Goal: Obtain resource: Download file/media

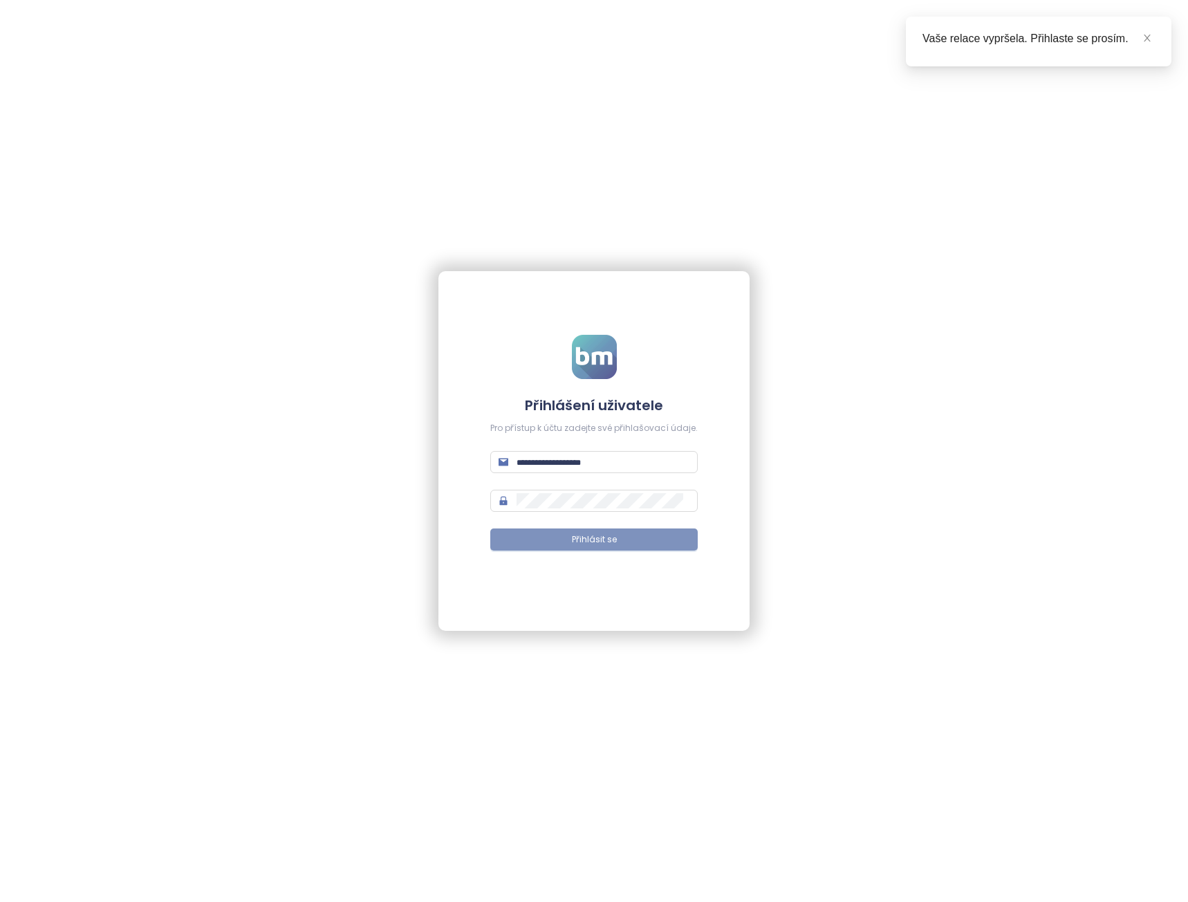
type input "**********"
click at [651, 543] on button "Přihlásit se" at bounding box center [593, 539] width 207 height 22
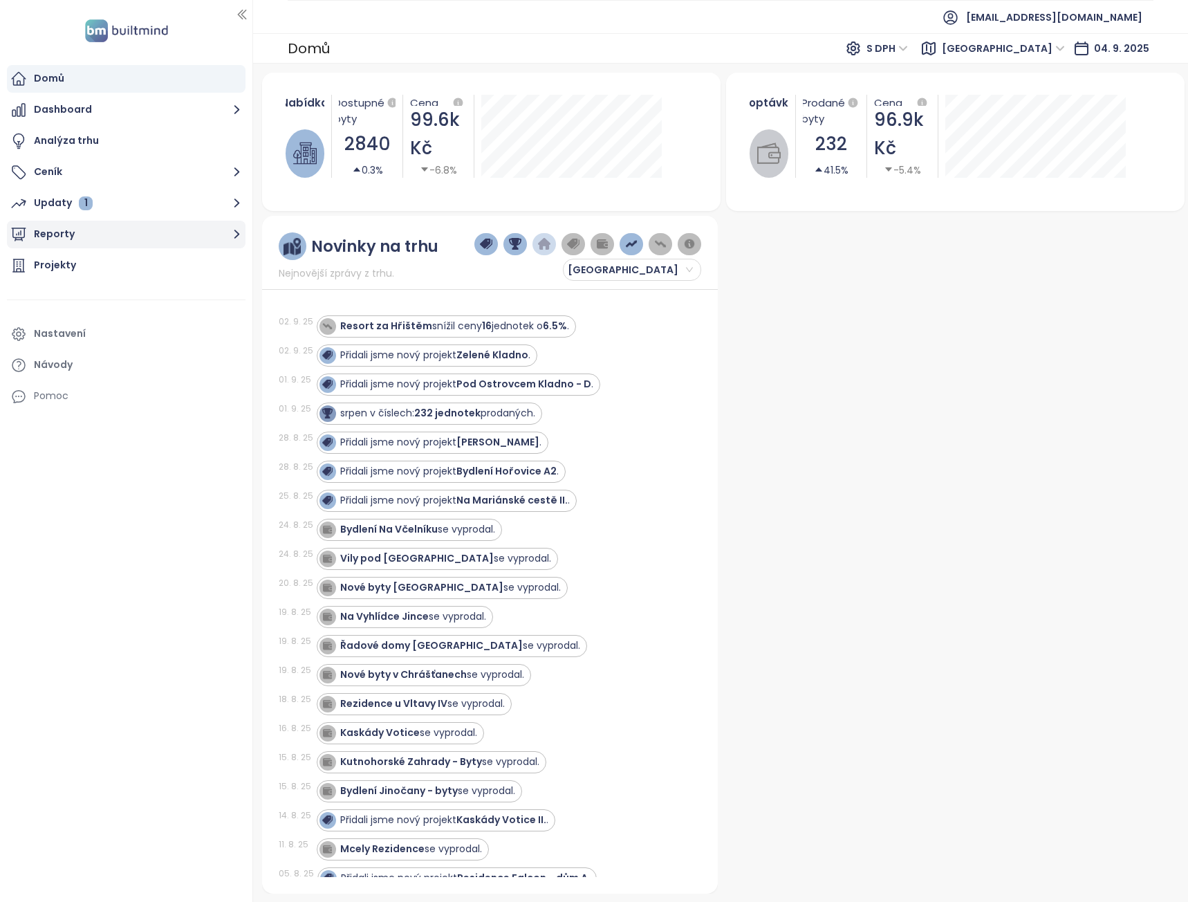
click at [240, 234] on icon "button" at bounding box center [236, 233] width 17 height 17
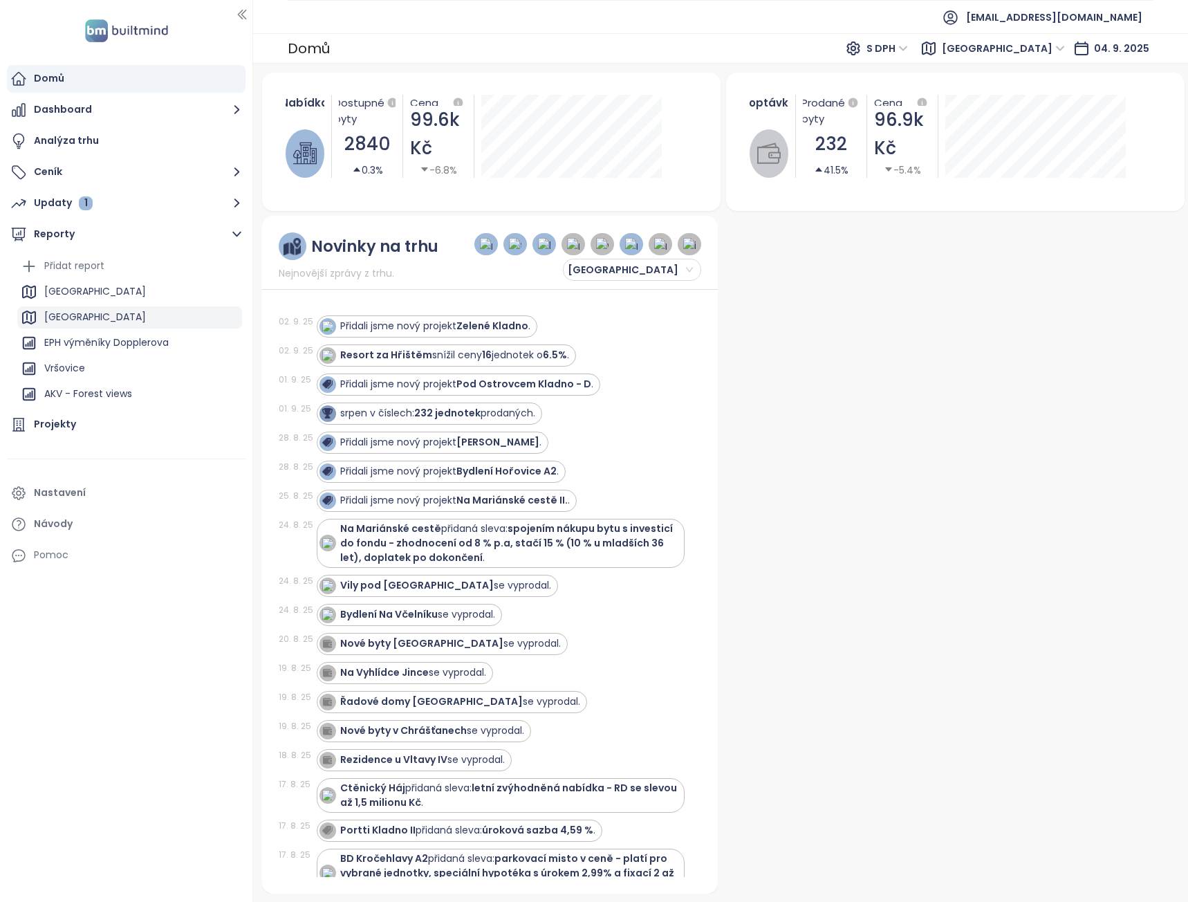
click at [120, 311] on div "Praha" at bounding box center [129, 317] width 225 height 22
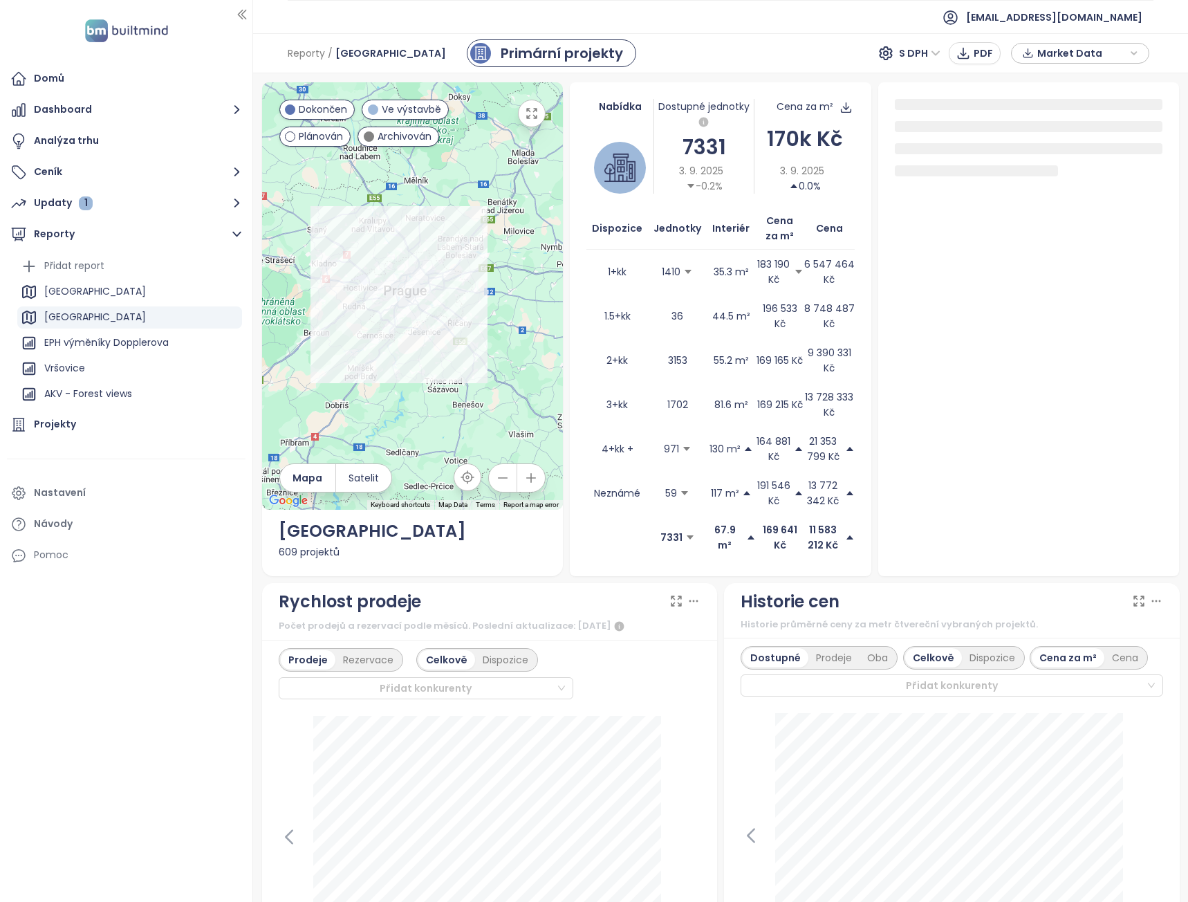
click at [1107, 54] on span "Market Data" at bounding box center [1081, 53] width 89 height 21
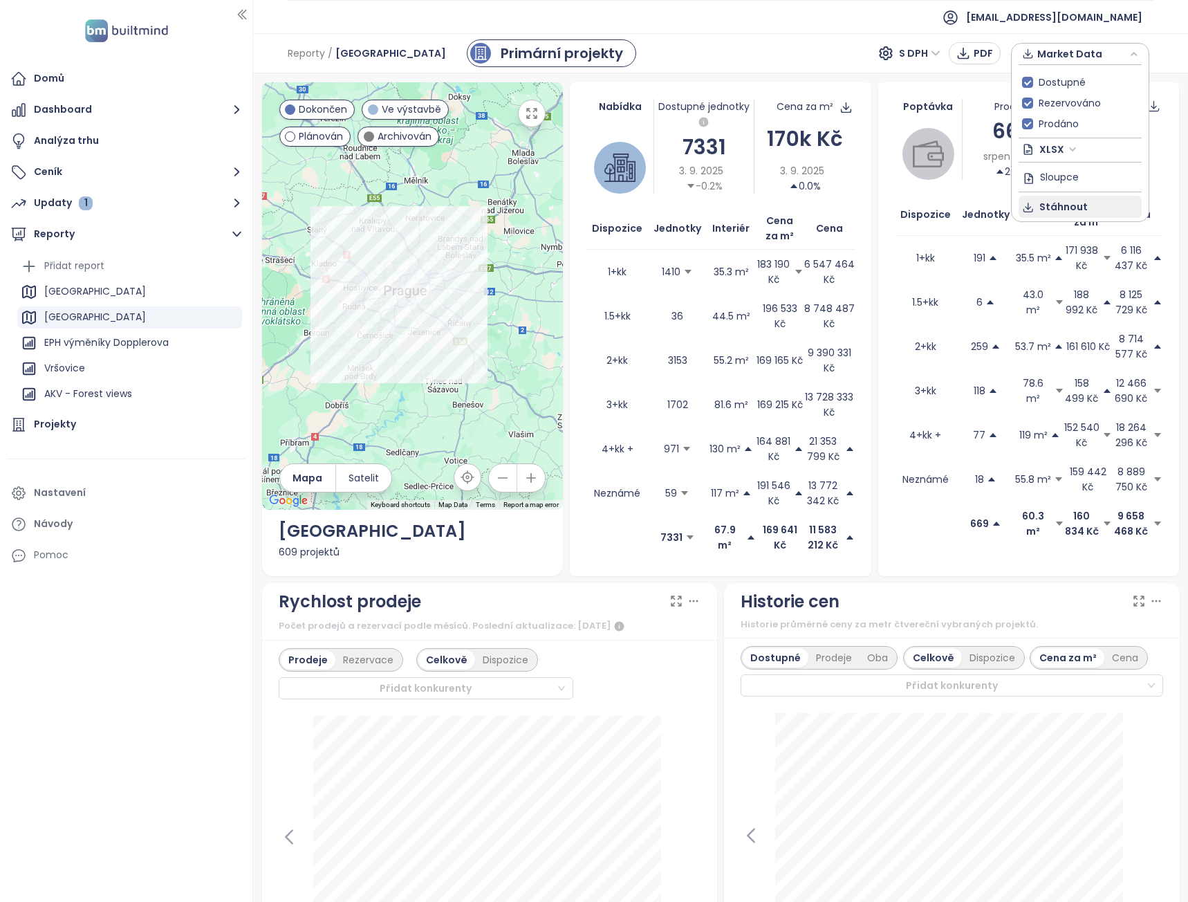
click at [1057, 207] on span "Stáhnout" at bounding box center [1063, 206] width 48 height 15
click at [1090, 49] on span "Market Data" at bounding box center [1081, 53] width 89 height 21
click at [1061, 203] on span "Stáhnout" at bounding box center [1063, 206] width 48 height 15
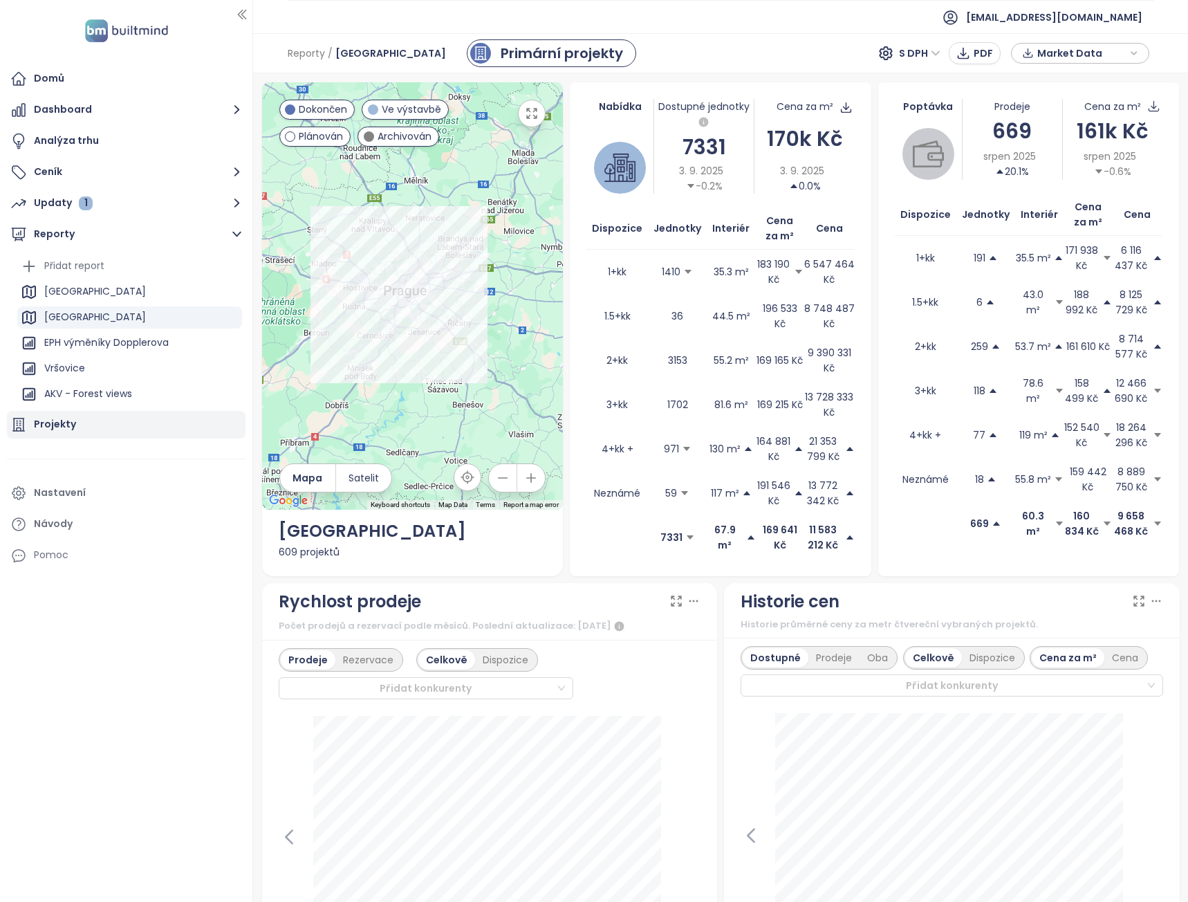
click at [49, 424] on div "Projekty" at bounding box center [55, 424] width 42 height 17
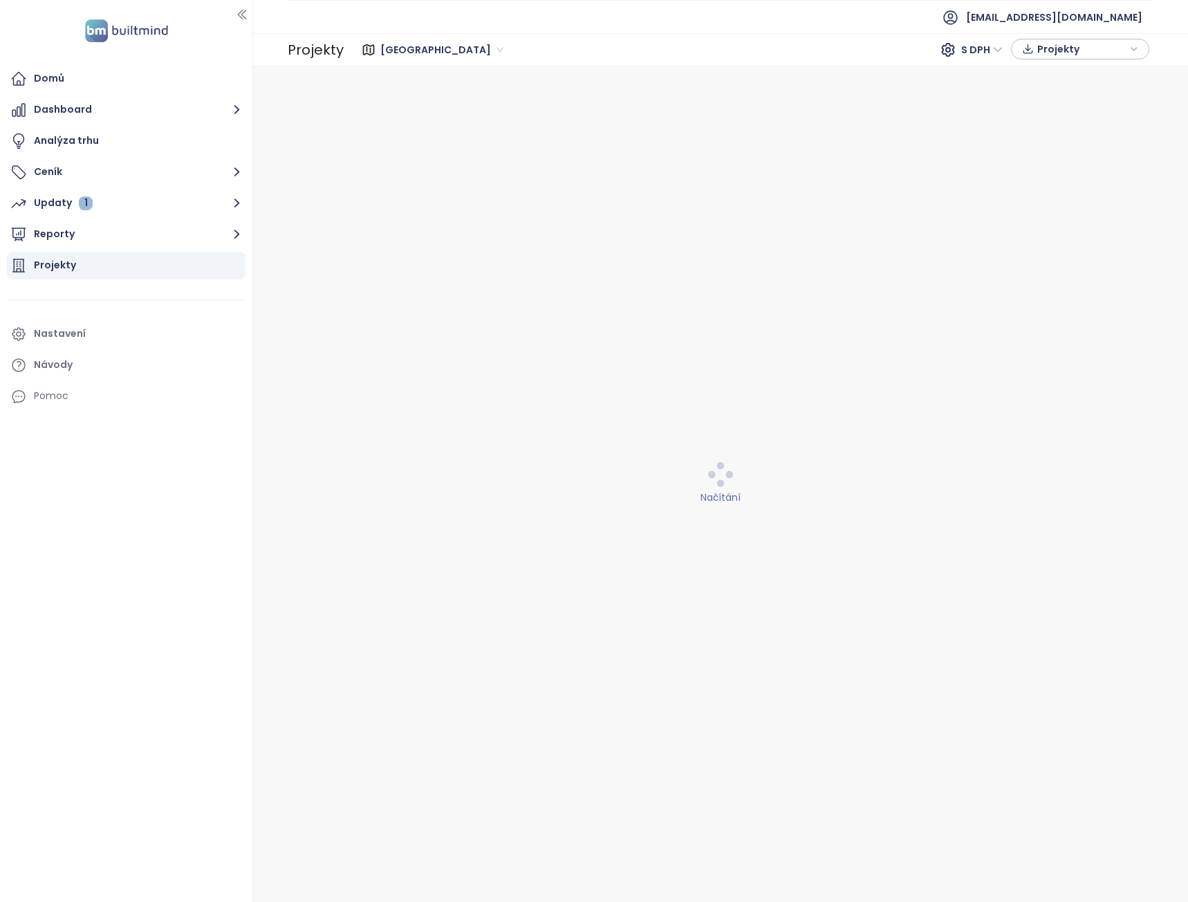
click at [1131, 53] on icon "button" at bounding box center [1134, 49] width 8 height 21
click at [1082, 104] on span "Stáhnout" at bounding box center [1063, 102] width 48 height 15
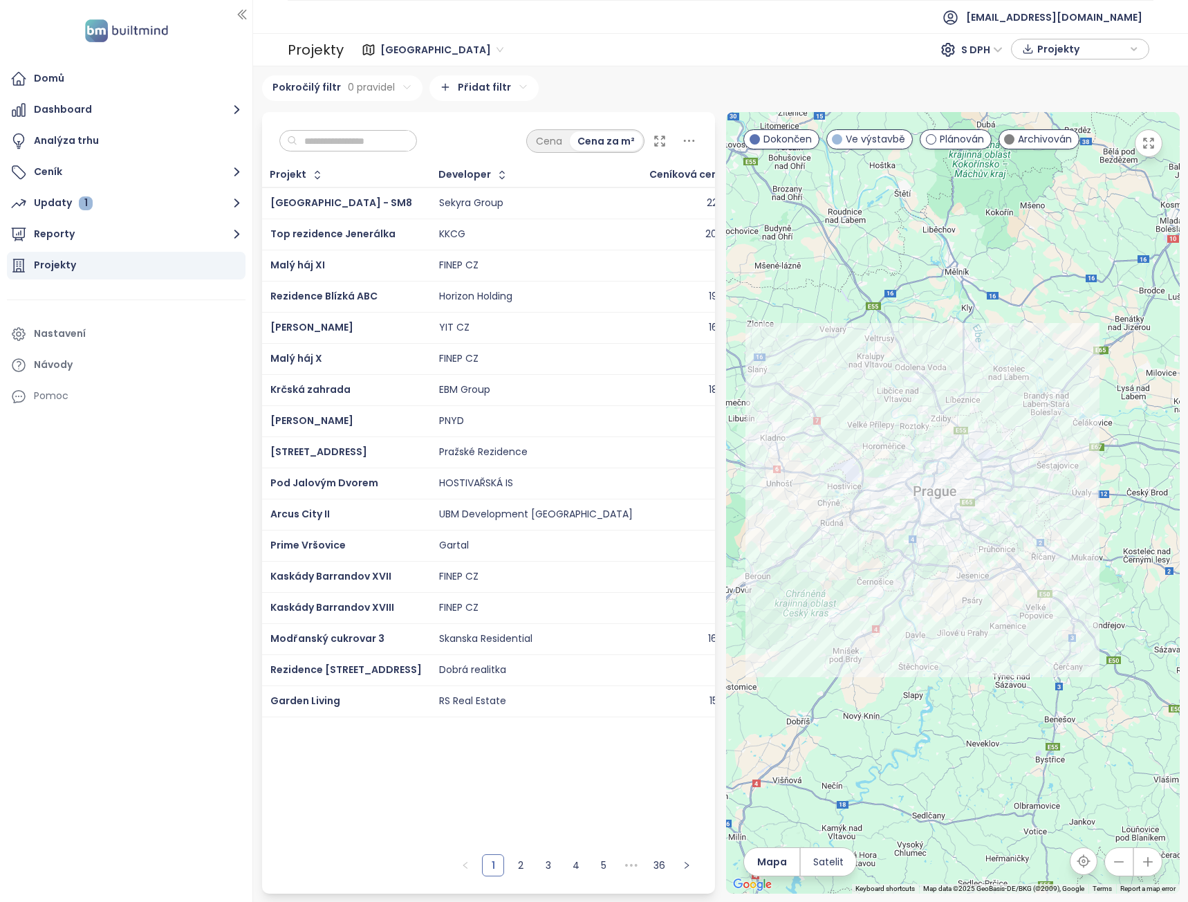
click at [1106, 53] on span "Projekty" at bounding box center [1081, 49] width 89 height 21
click at [1057, 98] on span "Stáhnout" at bounding box center [1063, 102] width 48 height 15
click at [1113, 46] on span "Projekty" at bounding box center [1081, 49] width 89 height 21
click at [1074, 96] on span "Stáhnout" at bounding box center [1063, 102] width 48 height 15
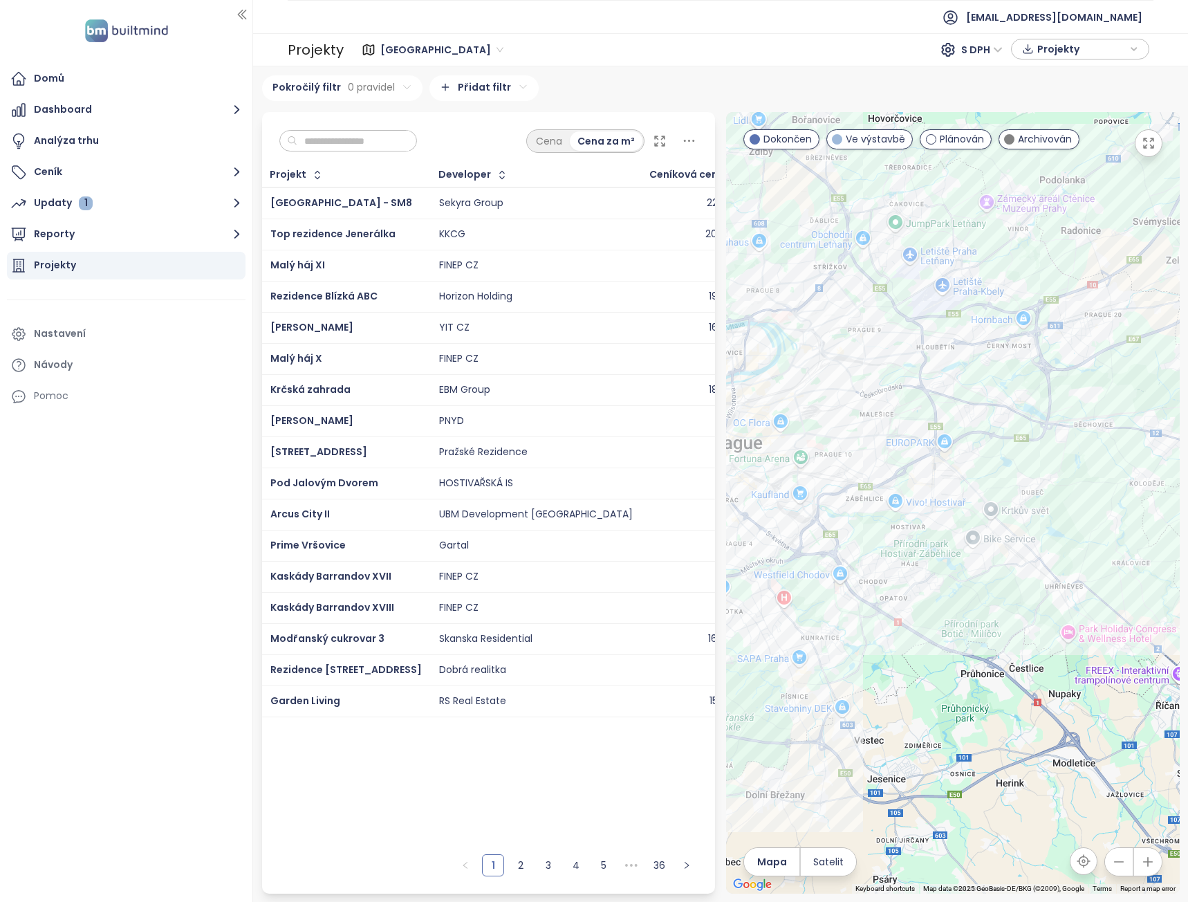
click at [468, 50] on span "Středočeský kraj" at bounding box center [441, 49] width 123 height 21
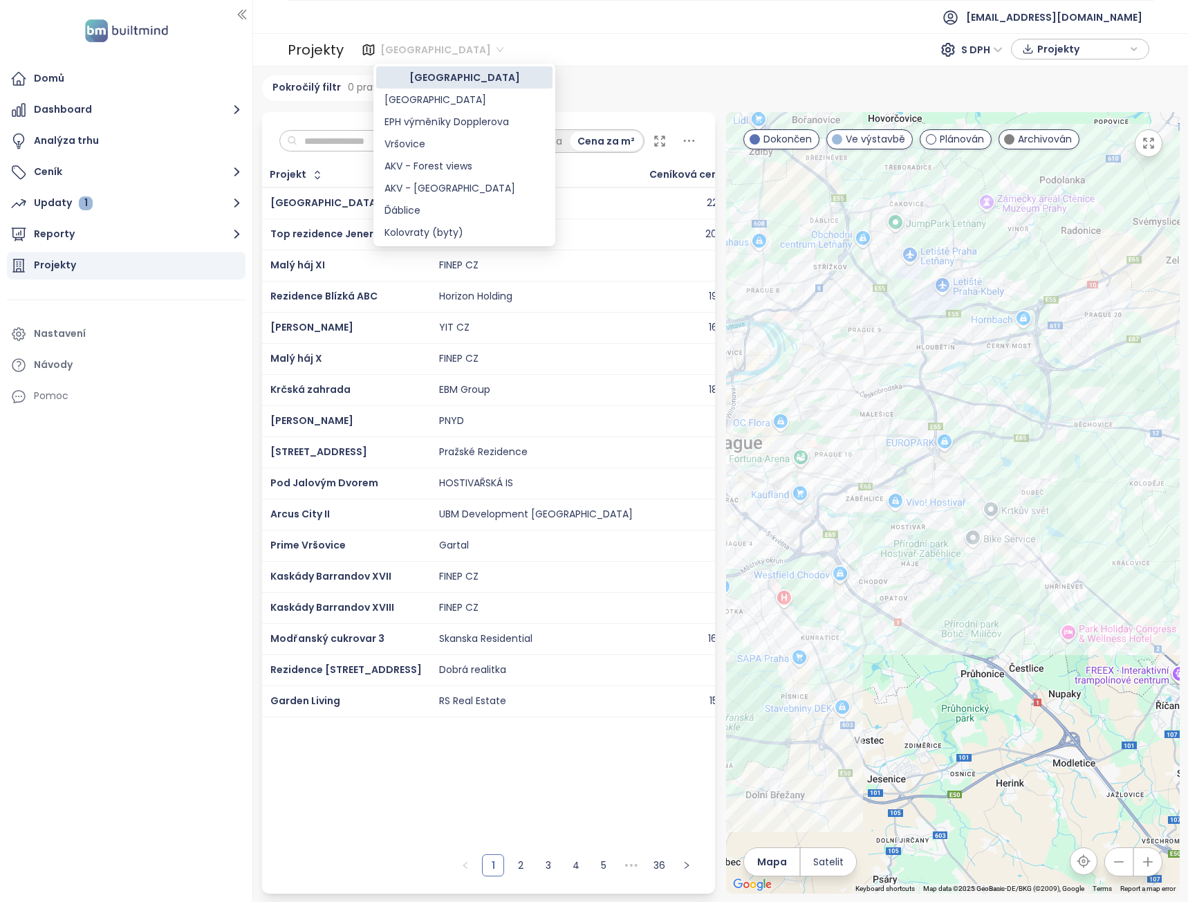
click at [560, 42] on div "Středočeský kraj S DPH Projekty" at bounding box center [748, 50] width 801 height 22
